Goal: Navigation & Orientation: Find specific page/section

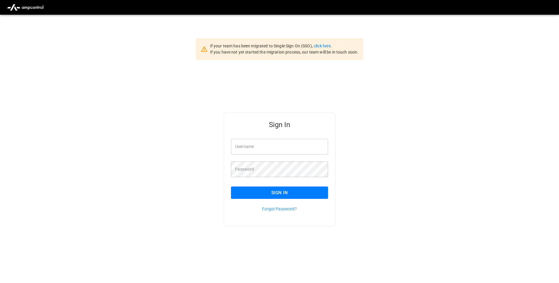
type input "**********"
click at [261, 195] on button "Sign In" at bounding box center [279, 193] width 97 height 12
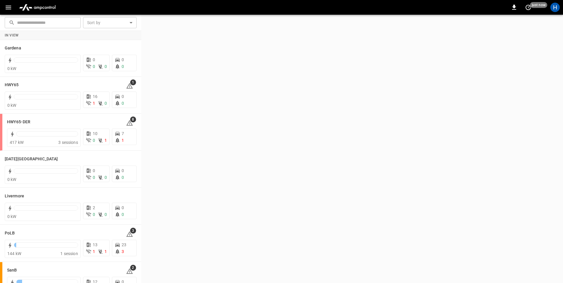
click at [9, 5] on icon "button" at bounding box center [8, 7] width 7 height 7
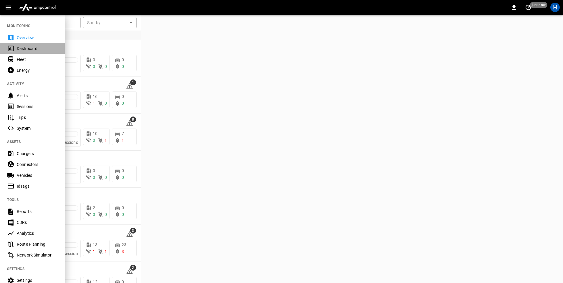
click at [46, 46] on div "Dashboard" at bounding box center [37, 49] width 41 height 6
